Goal: Check status: Check status

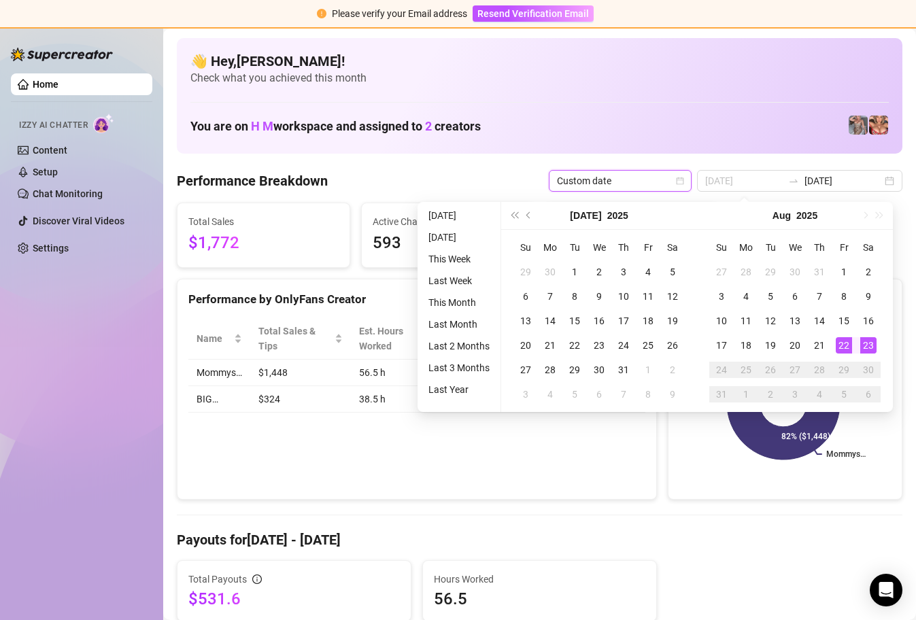
type input "[DATE]"
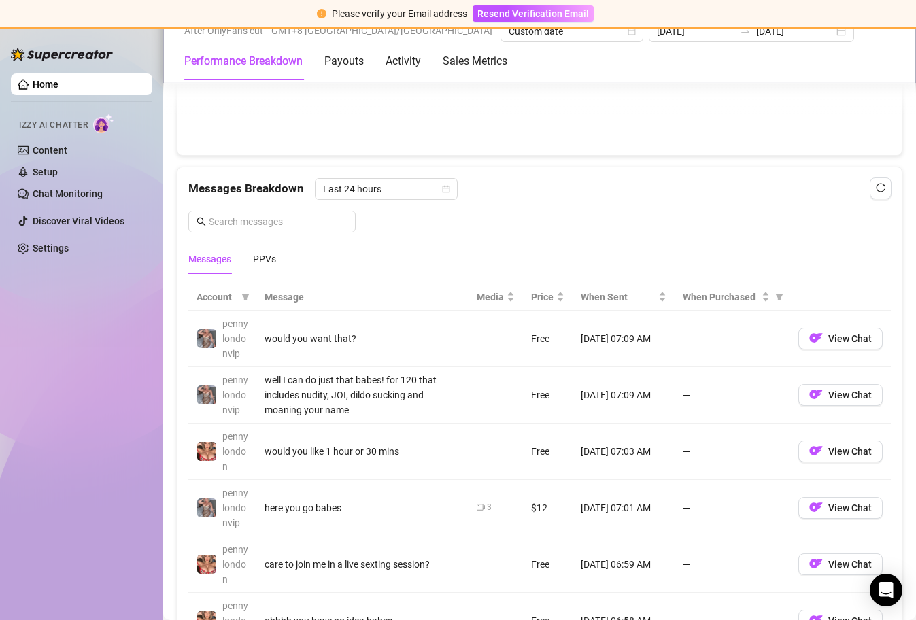
scroll to position [1118, 0]
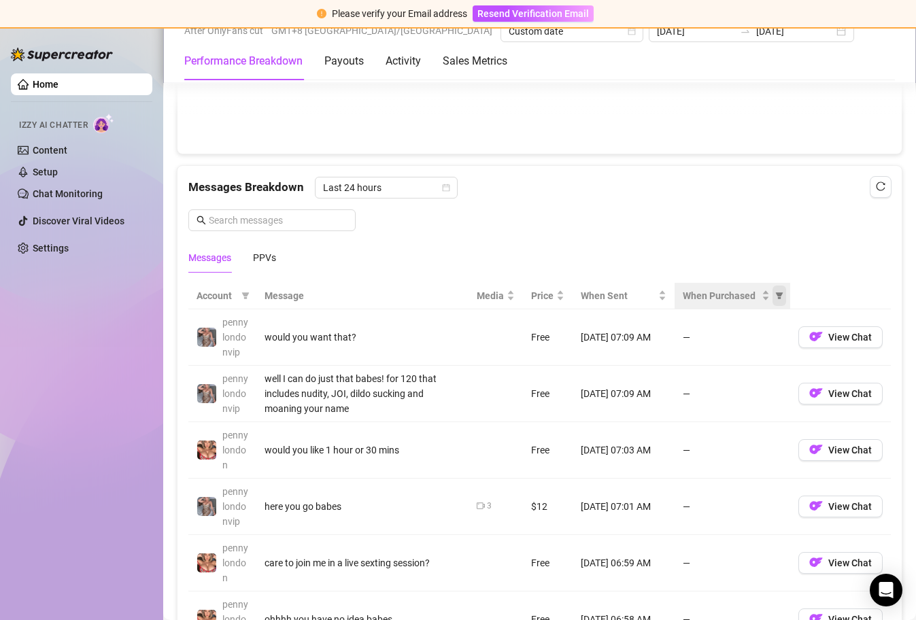
click at [775, 299] on icon "filter" at bounding box center [779, 296] width 8 height 8
click at [749, 343] on span "Purchased" at bounding box center [726, 344] width 79 height 15
radio input "true"
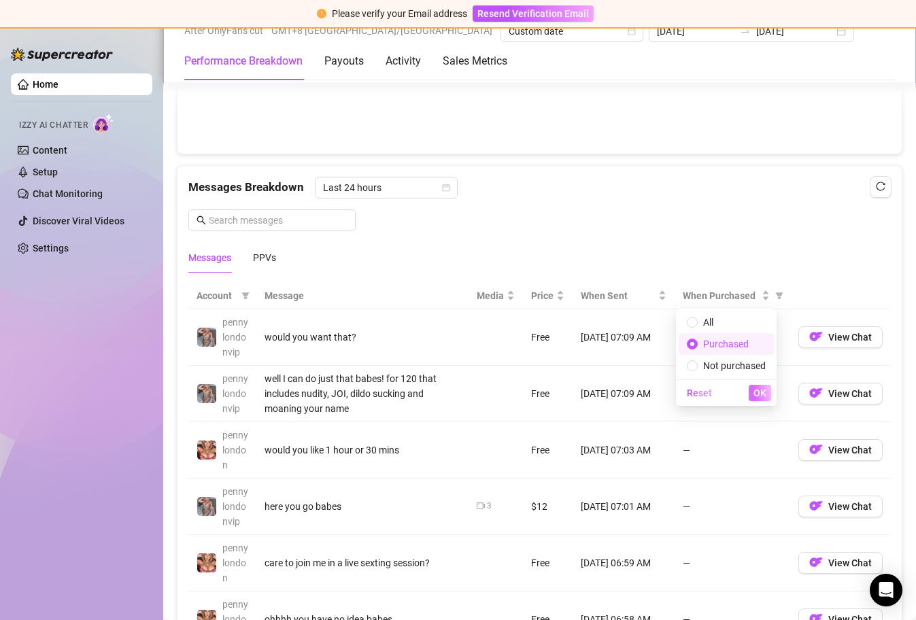
click at [758, 393] on span "OK" at bounding box center [760, 393] width 13 height 11
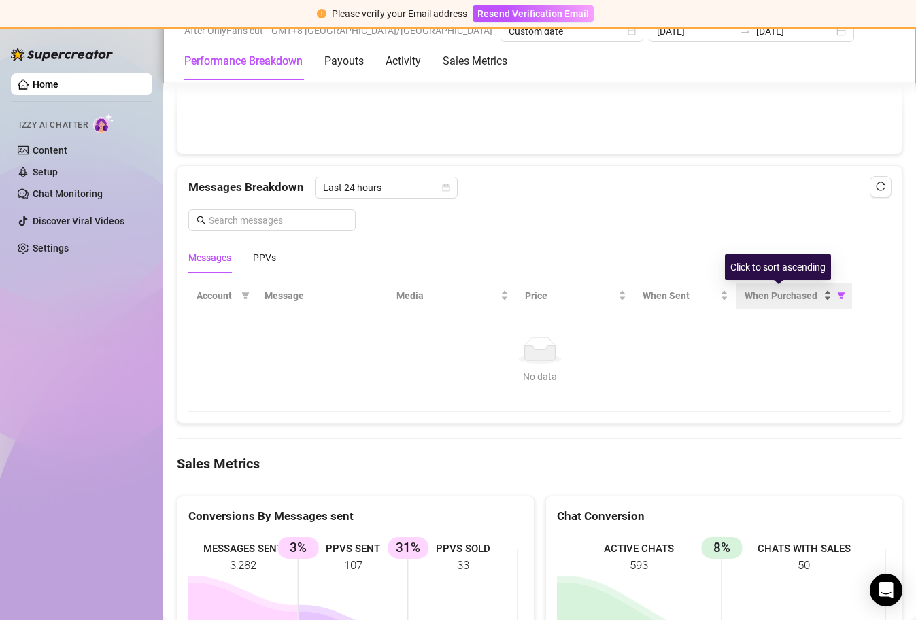
click at [820, 299] on div "When Purchased" at bounding box center [788, 295] width 87 height 15
click at [273, 257] on div "PPVs" at bounding box center [264, 257] width 23 height 15
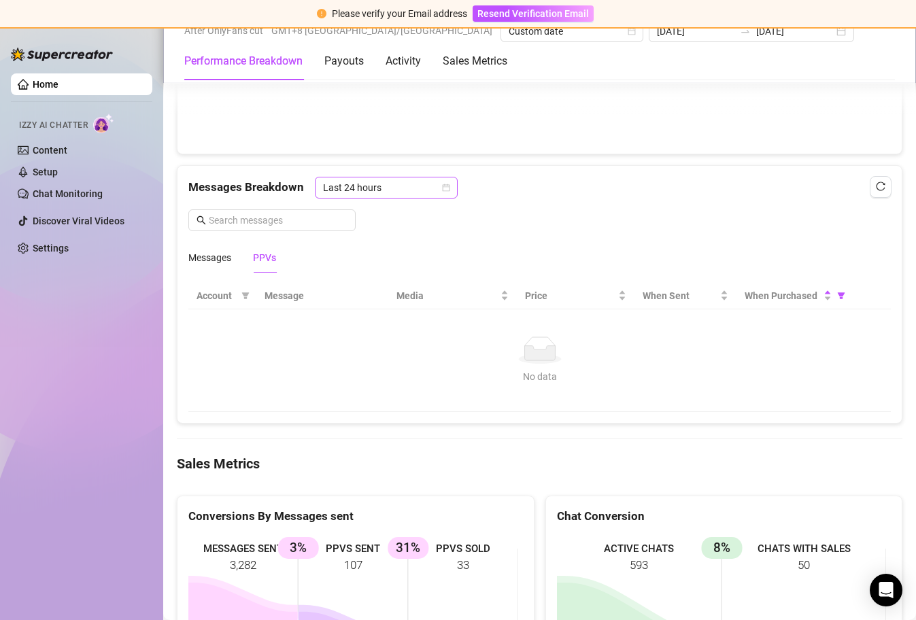
click at [444, 190] on icon "calendar" at bounding box center [446, 188] width 8 height 8
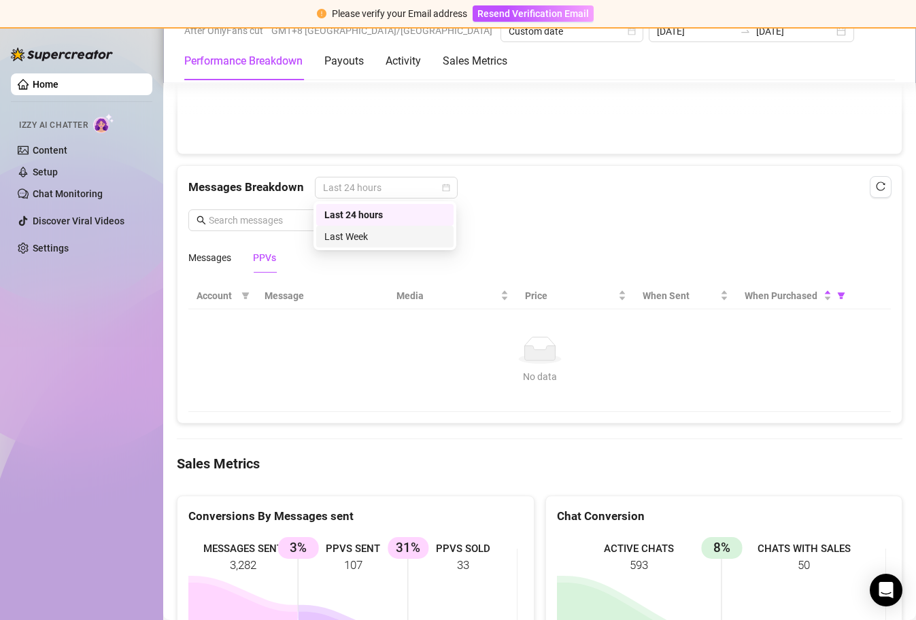
click at [402, 236] on div "Last Week" at bounding box center [384, 236] width 121 height 15
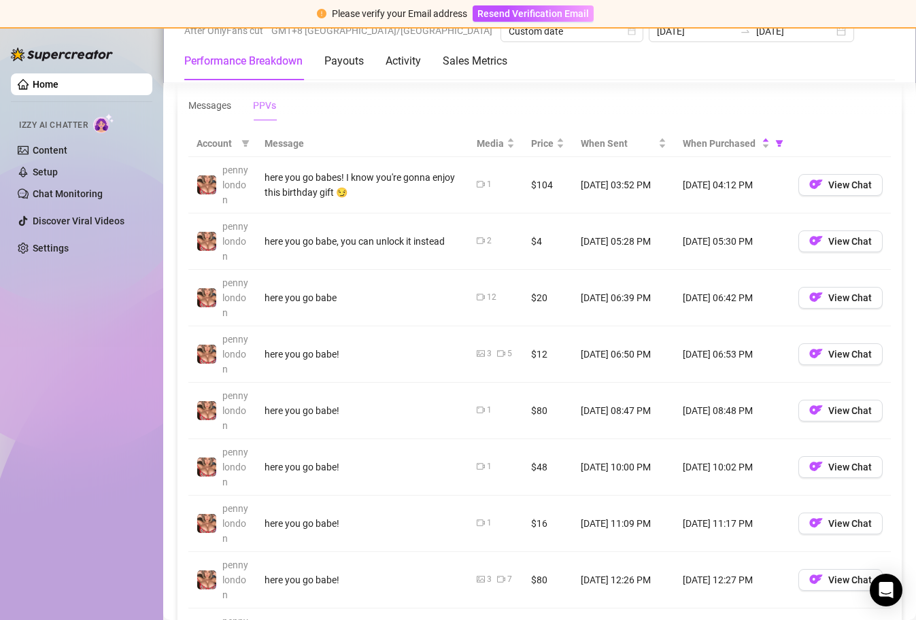
scroll to position [1273, 0]
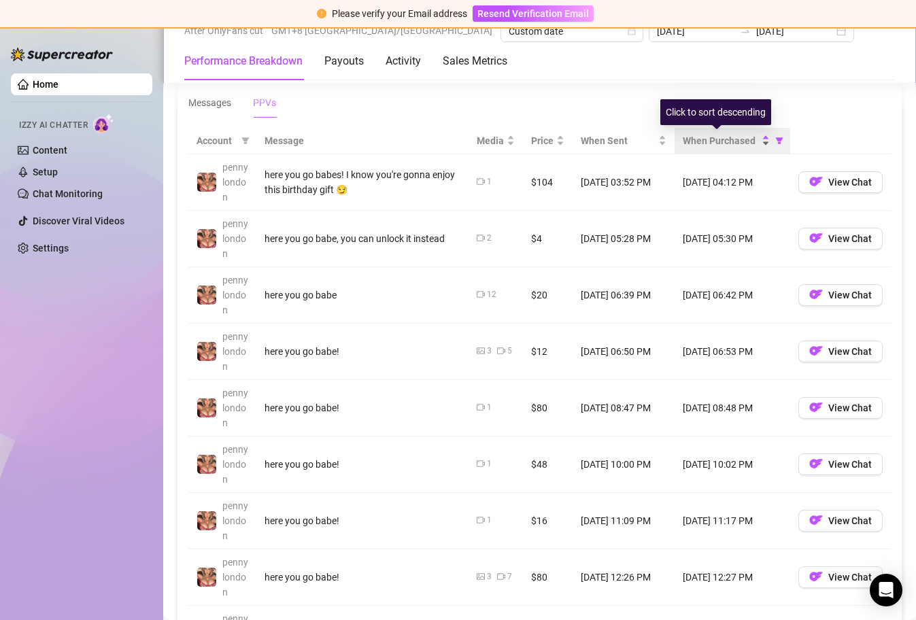
click at [754, 139] on div "When Purchased" at bounding box center [726, 140] width 87 height 15
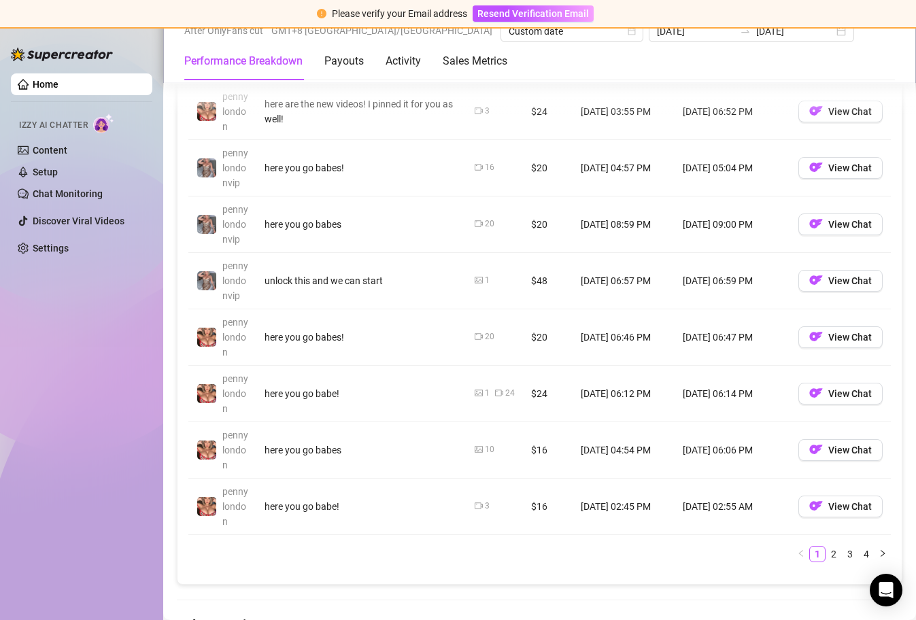
scroll to position [1471, 0]
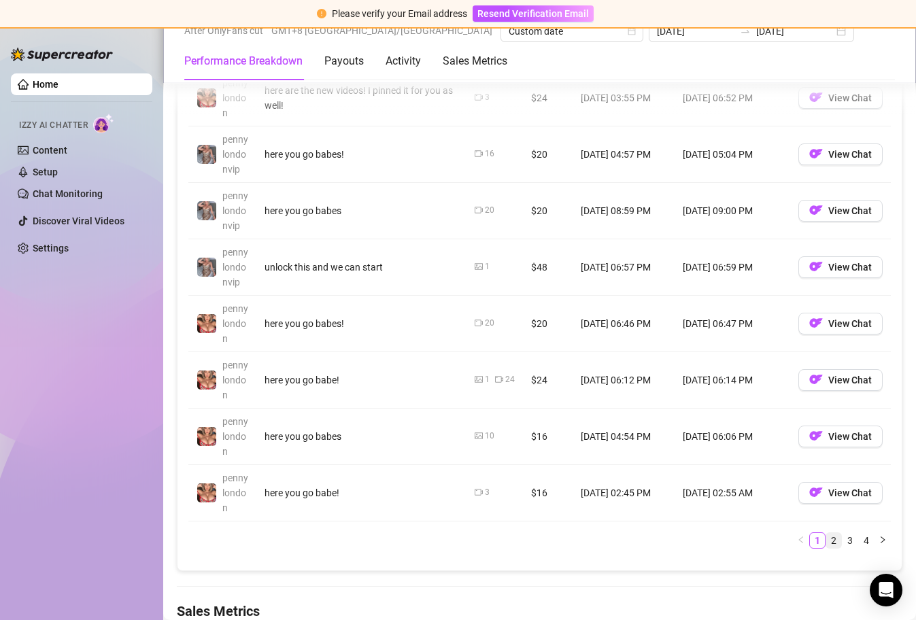
click at [827, 541] on link "2" at bounding box center [834, 540] width 15 height 15
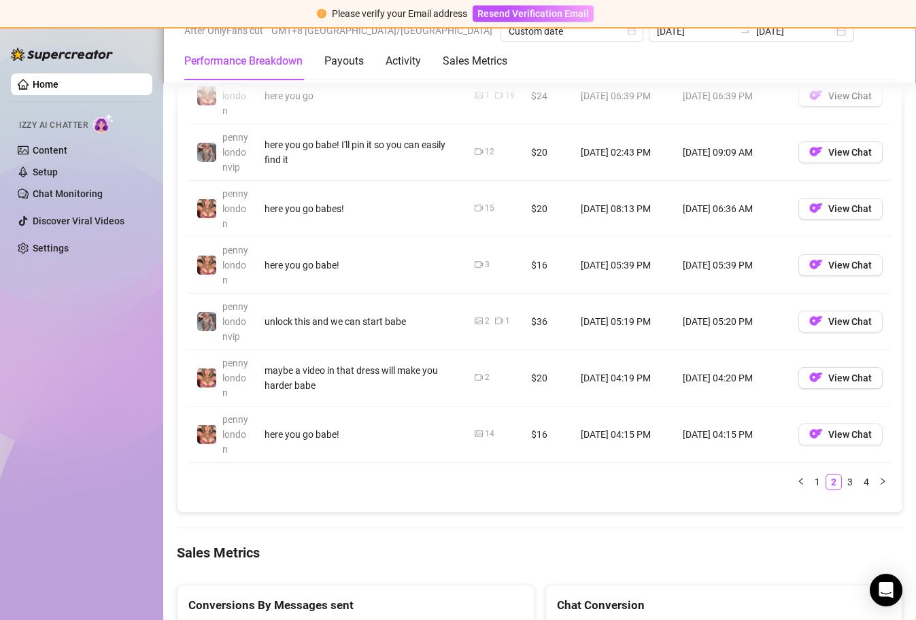
scroll to position [1531, 0]
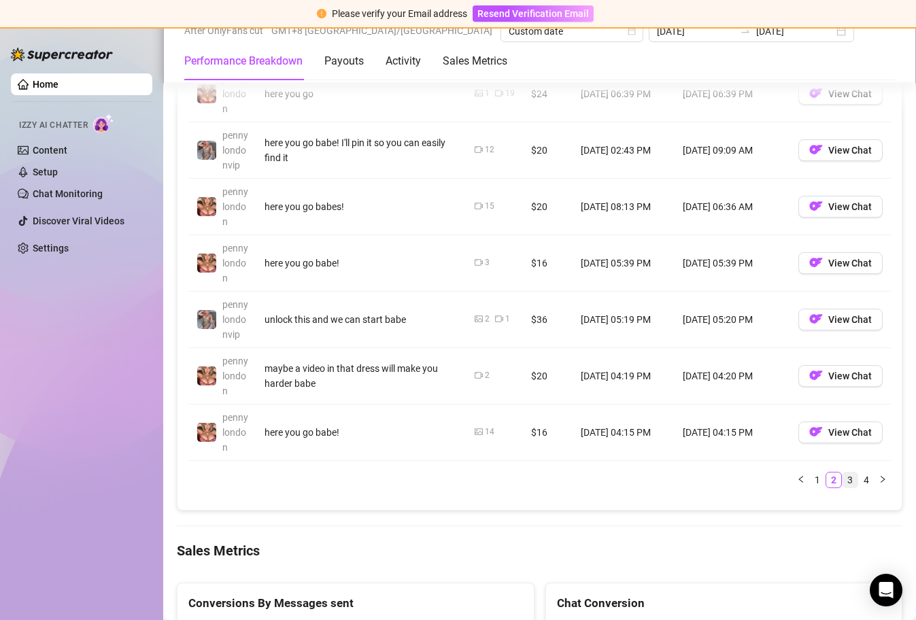
click at [843, 479] on link "3" at bounding box center [850, 480] width 15 height 15
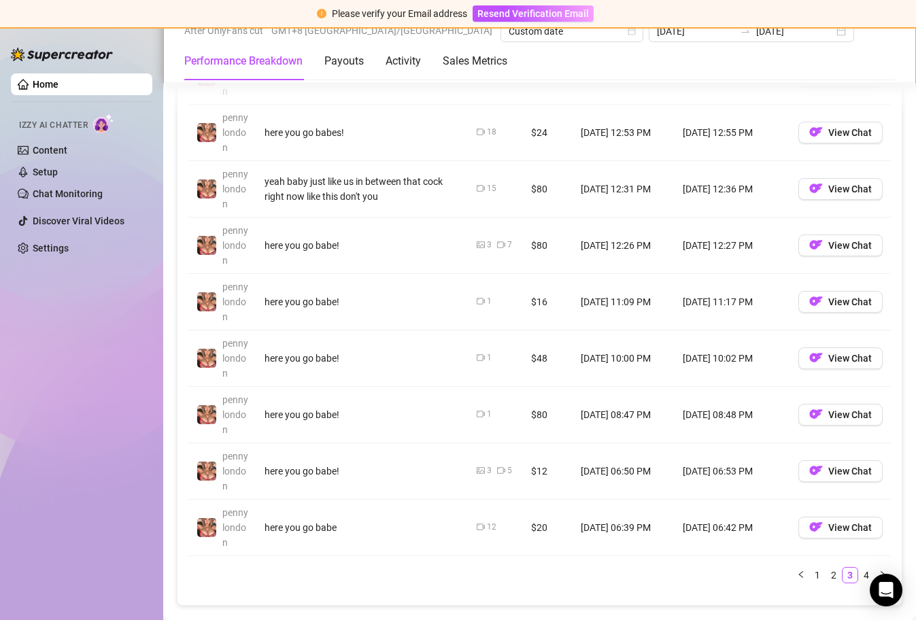
scroll to position [1420, 0]
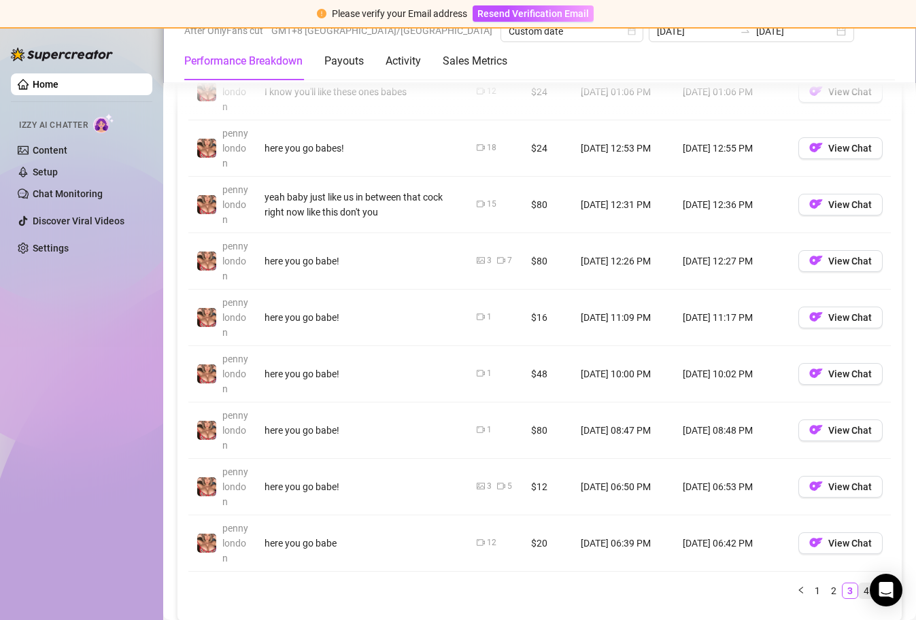
click at [859, 588] on link "4" at bounding box center [866, 591] width 15 height 15
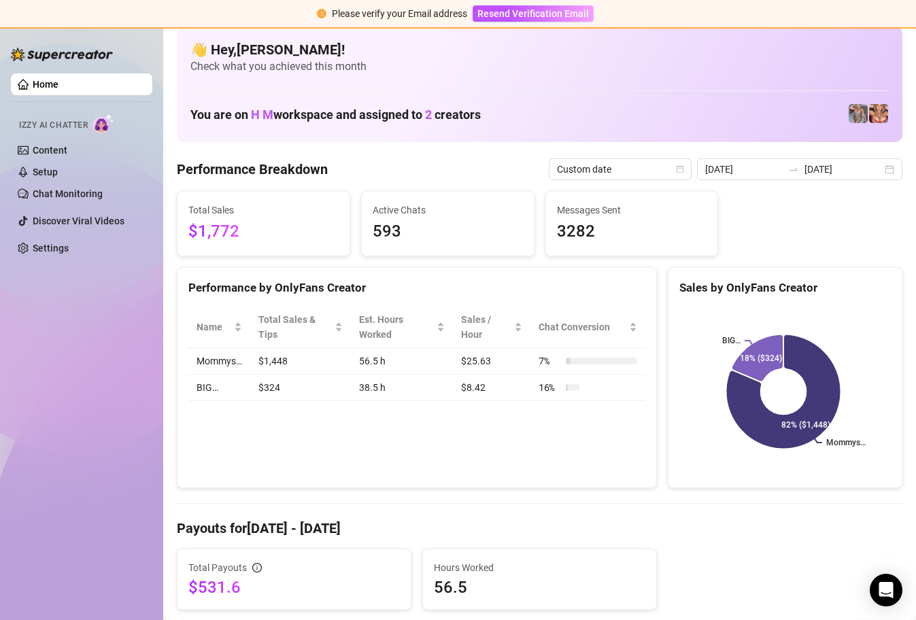
scroll to position [0, 0]
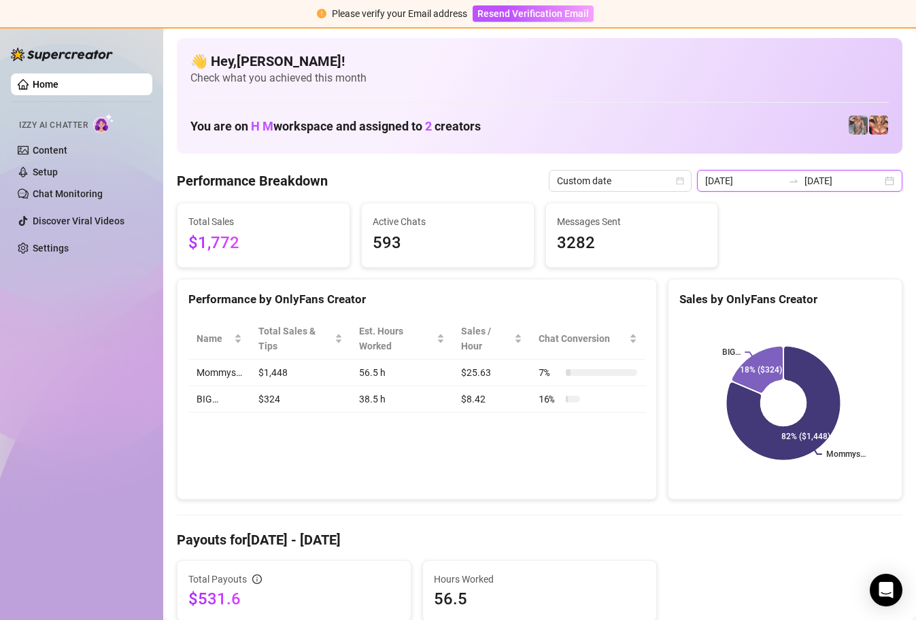
click at [756, 180] on input "[DATE]" at bounding box center [744, 180] width 78 height 15
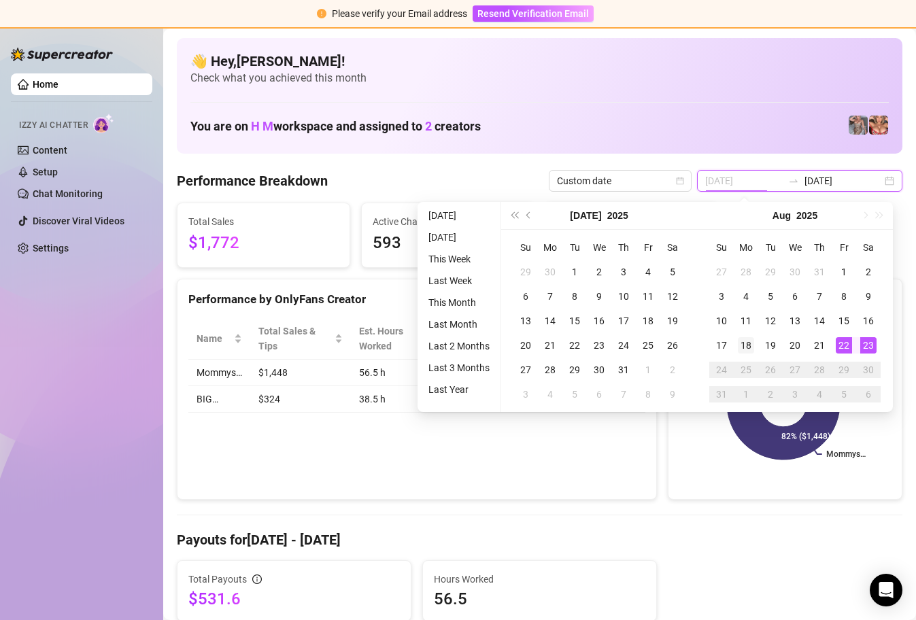
type input "[DATE]"
click at [744, 346] on div "18" at bounding box center [746, 345] width 16 height 16
type input "[DATE]"
click at [863, 342] on div "23" at bounding box center [869, 345] width 16 height 16
type input "[DATE]"
